Goal: Task Accomplishment & Management: Manage account settings

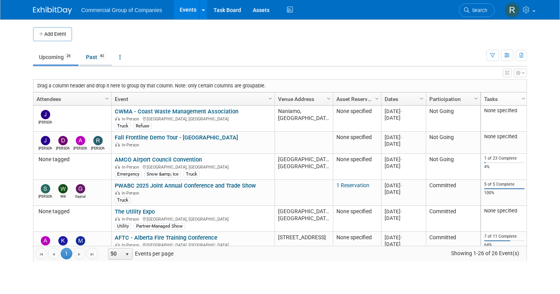
click at [93, 58] on link "Past 43" at bounding box center [96, 57] width 32 height 15
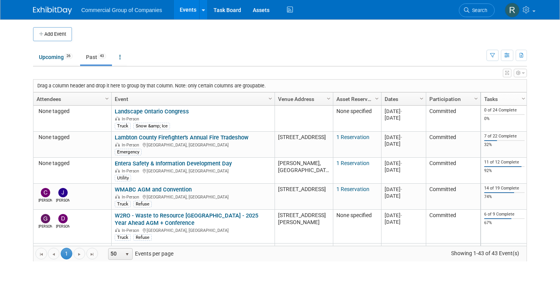
click at [395, 96] on link "Dates" at bounding box center [402, 99] width 36 height 13
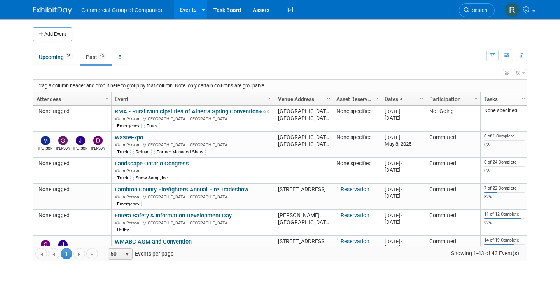
click at [397, 99] on link "Dates" at bounding box center [402, 99] width 36 height 13
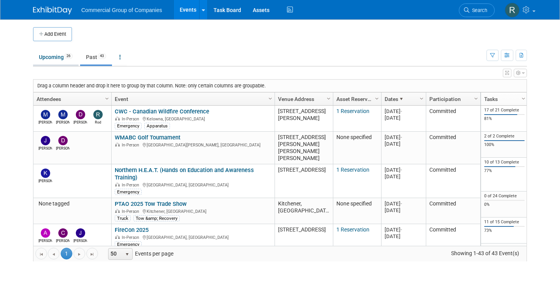
click at [45, 63] on link "Upcoming 26" at bounding box center [55, 57] width 45 height 15
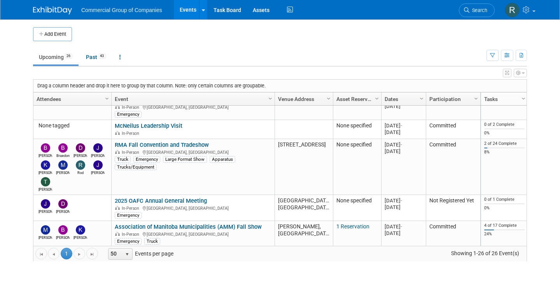
scroll to position [198, 0]
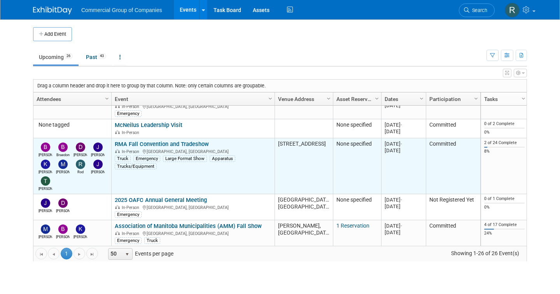
click at [165, 144] on link "RMA Fall Convention and Tradeshow" at bounding box center [162, 144] width 94 height 7
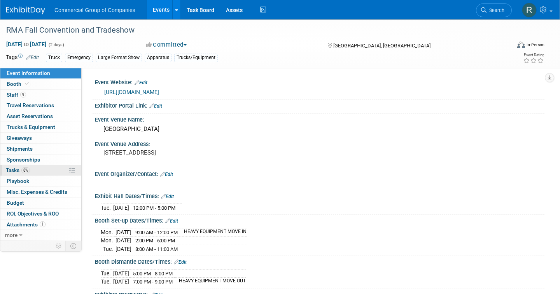
click at [45, 173] on link "8% Tasks 8%" at bounding box center [40, 170] width 81 height 10
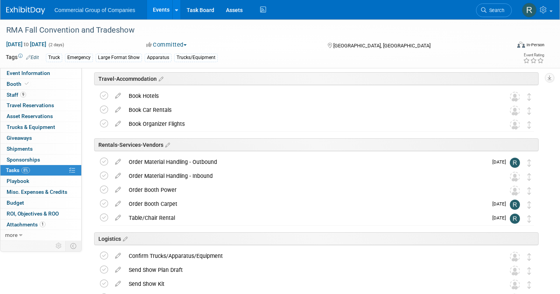
scroll to position [213, 0]
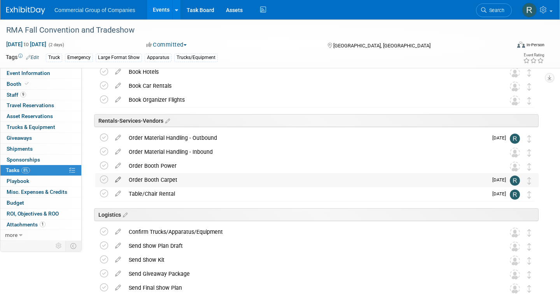
click at [117, 180] on icon at bounding box center [118, 178] width 14 height 10
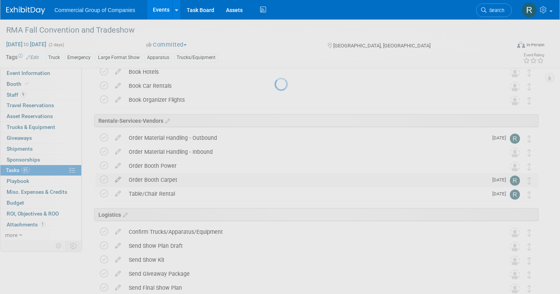
select select "9"
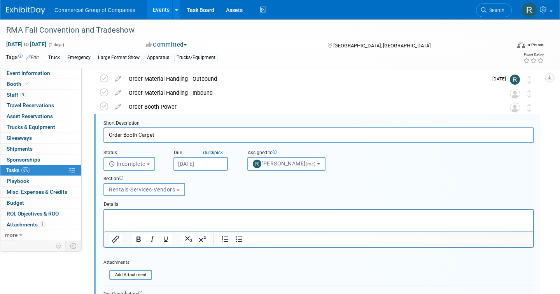
scroll to position [0, 0]
click at [211, 163] on input "Oct 8, 2025" at bounding box center [200, 164] width 54 height 14
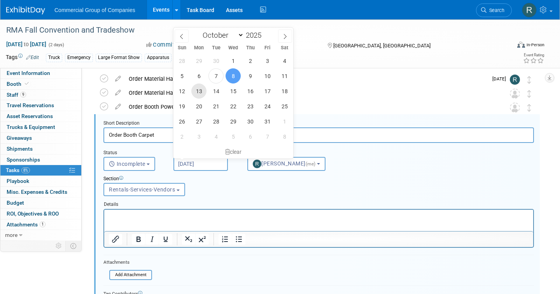
click at [198, 93] on span "13" at bounding box center [198, 91] width 15 height 15
type input "Oct 13, 2025"
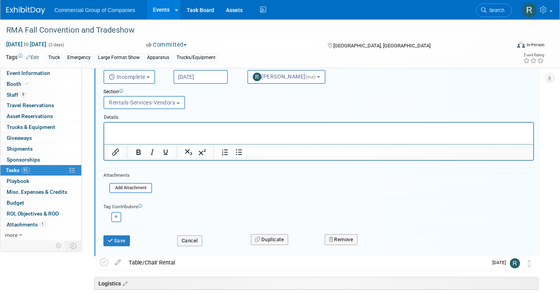
scroll to position [361, 0]
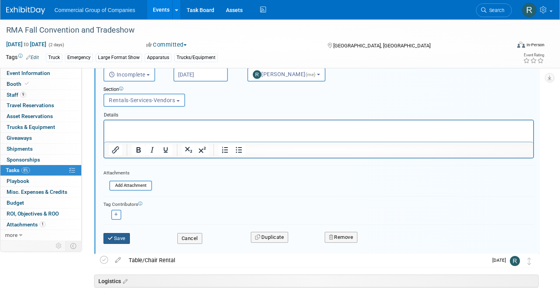
click at [112, 239] on icon "submit" at bounding box center [111, 238] width 6 height 5
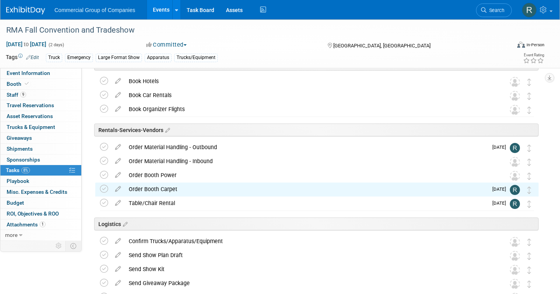
scroll to position [204, 0]
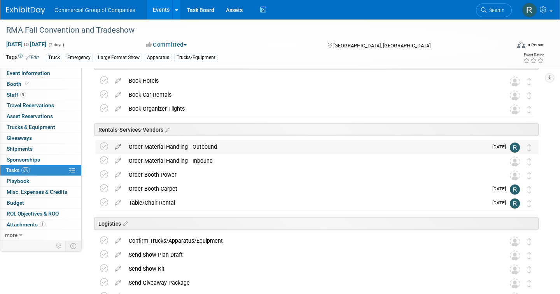
click at [118, 145] on icon at bounding box center [118, 145] width 14 height 10
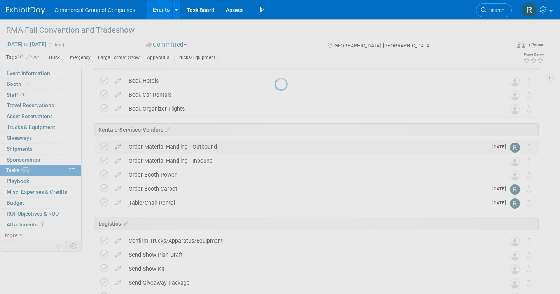
select select "9"
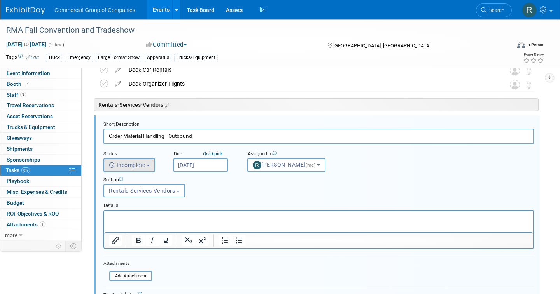
scroll to position [230, 0]
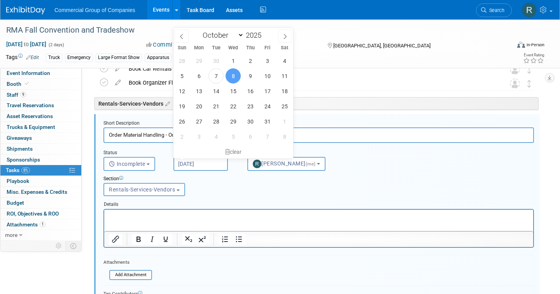
click at [193, 164] on input "Oct 8, 2025" at bounding box center [200, 164] width 54 height 14
click at [198, 87] on span "13" at bounding box center [198, 91] width 15 height 15
type input "Oct 13, 2025"
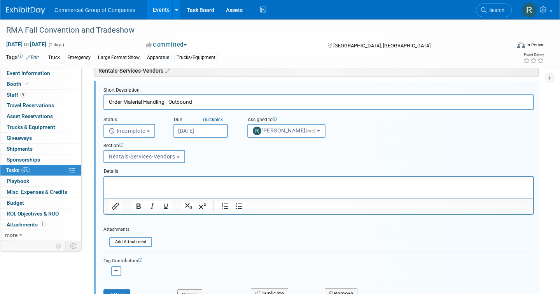
scroll to position [389, 0]
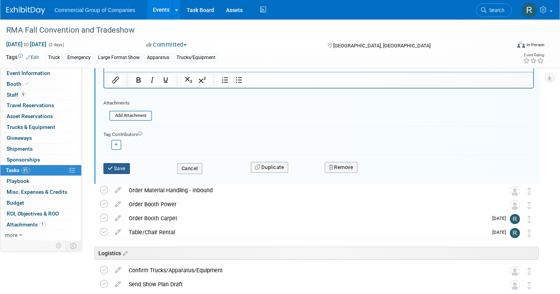
click at [110, 166] on icon "submit" at bounding box center [111, 168] width 6 height 5
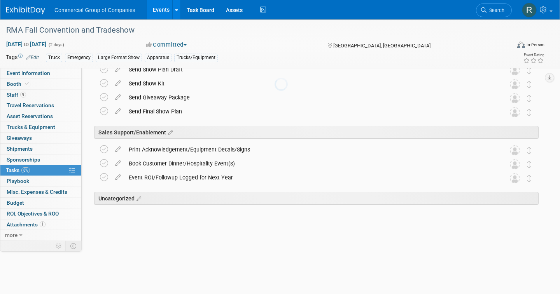
scroll to position [351, 0]
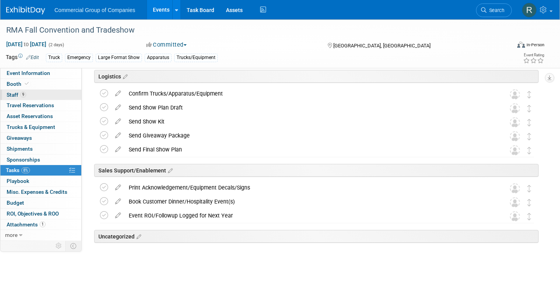
click at [43, 97] on link "9 Staff 9" at bounding box center [40, 95] width 81 height 10
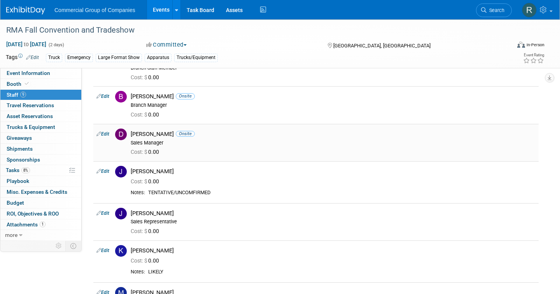
scroll to position [58, 0]
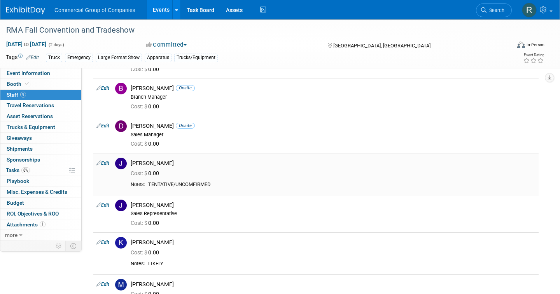
click at [105, 162] on link "Edit" at bounding box center [102, 163] width 13 height 5
select select "caec1682-bc1a-4eeb-83b9-6f10db30c813"
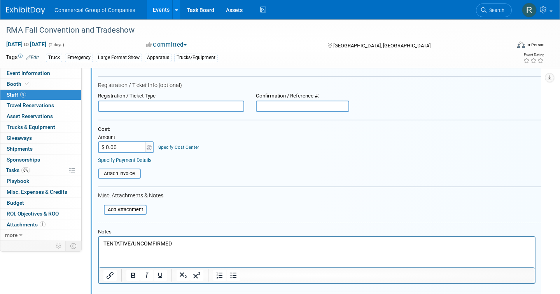
scroll to position [203, 0]
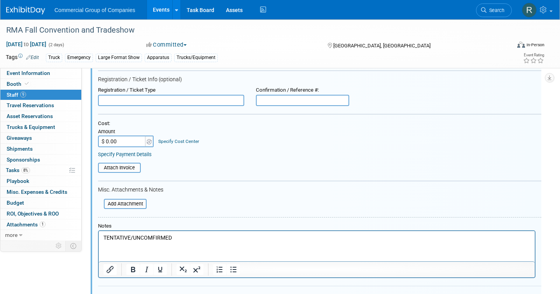
click at [190, 241] on p "TENTATIVE/UNCOMFIRMED" at bounding box center [316, 238] width 427 height 8
click at [70, 262] on div "Event Information Event Info Booth Booth 9 Staff 9 Staff 0 Travel Reservations …" at bounding box center [280, 169] width 560 height 705
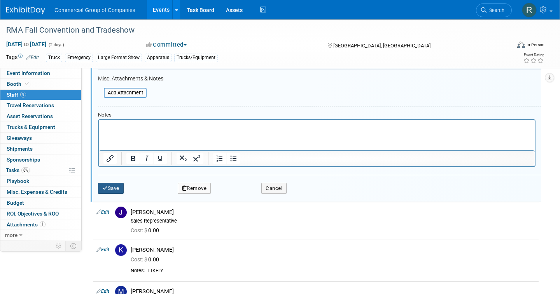
click at [119, 187] on button "Save" at bounding box center [111, 188] width 26 height 11
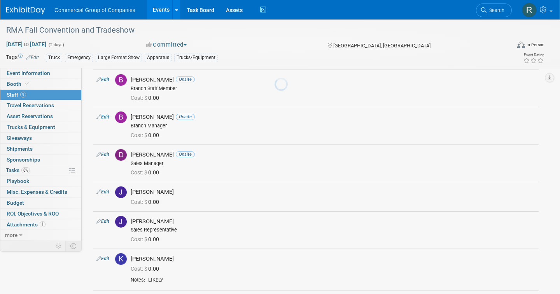
scroll to position [238, 0]
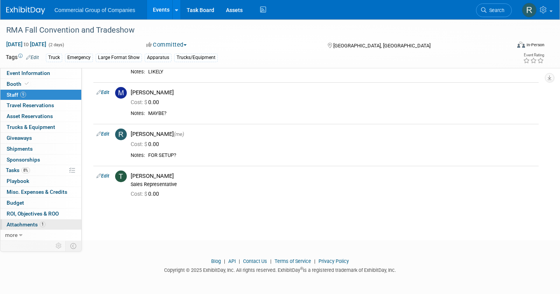
click at [53, 223] on link "1 Attachments 1" at bounding box center [40, 225] width 81 height 10
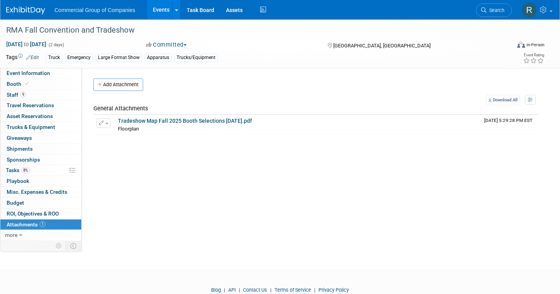
click at [206, 196] on div "Event Website: Edit https://rmalberta.com/rma-conventions/fall-convention/ Exhi…" at bounding box center [313, 154] width 463 height 172
click at [294, 193] on div "Event Website: Edit https://rmalberta.com/rma-conventions/fall-convention/ Exhi…" at bounding box center [313, 154] width 463 height 172
click at [175, 120] on link "Tradeshow Map Fall 2025 Booth Selections 09.26.25.pdf" at bounding box center [185, 121] width 134 height 6
click at [178, 162] on div "Event Website: Edit https://rmalberta.com/rma-conventions/fall-convention/ Exhi…" at bounding box center [313, 154] width 463 height 172
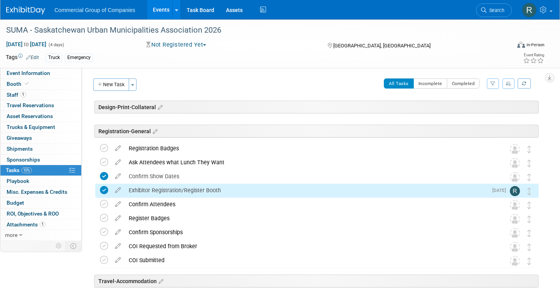
scroll to position [56, 0]
